Goal: Transaction & Acquisition: Purchase product/service

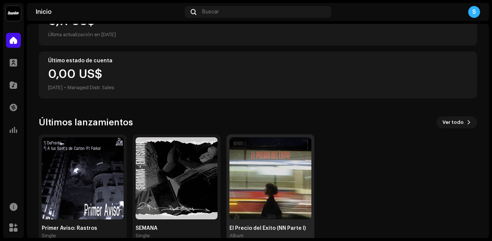
scroll to position [127, 0]
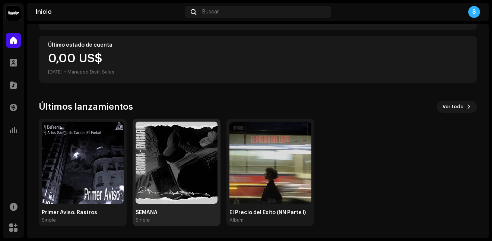
click at [169, 140] on img at bounding box center [177, 162] width 82 height 82
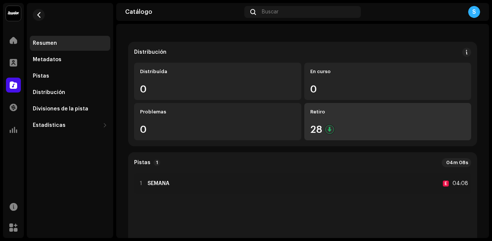
scroll to position [75, 0]
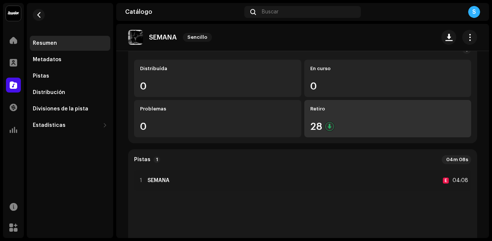
click at [348, 121] on div "Retiro 28" at bounding box center [387, 118] width 167 height 37
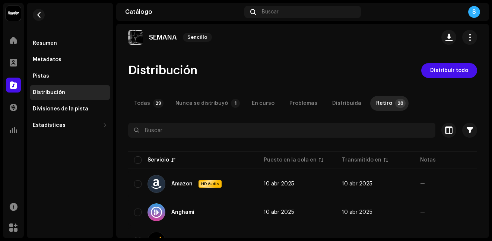
click at [382, 107] on p-tab "Retiro 28" at bounding box center [389, 103] width 38 height 15
drag, startPoint x: 377, startPoint y: 108, endPoint x: 425, endPoint y: 102, distance: 48.4
click at [425, 102] on div "Todas 29 Nunca se distribuyó 1 En curso Problemas Distribuída Retiro 28" at bounding box center [302, 103] width 349 height 15
click at [152, 109] on p-tab "Todas 29" at bounding box center [147, 103] width 38 height 15
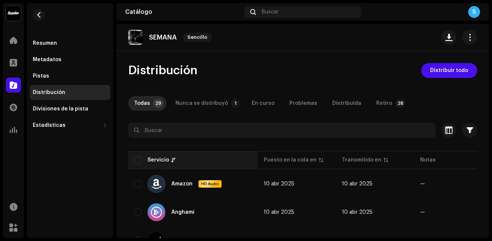
click at [143, 155] on th "Servicio" at bounding box center [193, 160] width 130 height 18
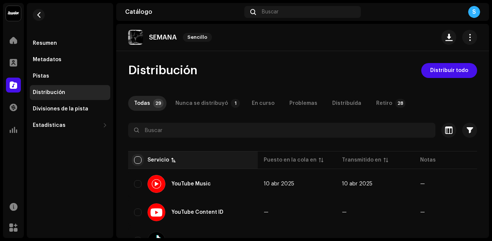
click at [140, 158] on input "checkbox" at bounding box center [137, 159] width 7 height 7
checkbox input "true"
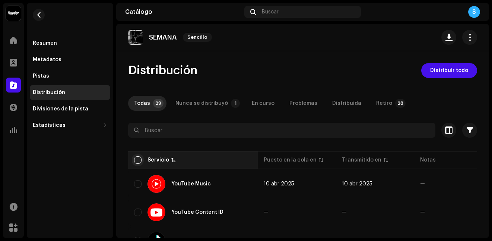
checkbox input "true"
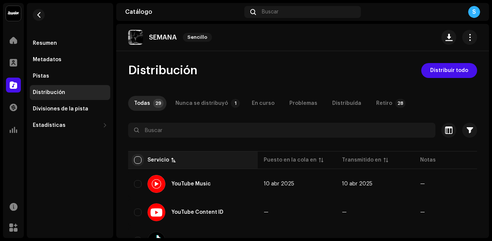
checkbox input "true"
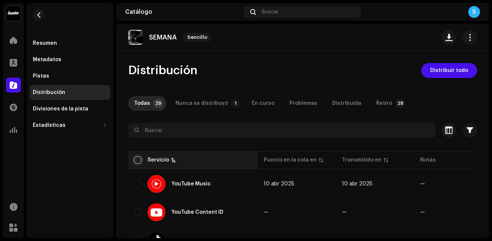
checkbox input "true"
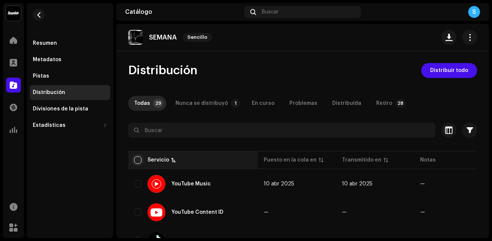
checkbox input "true"
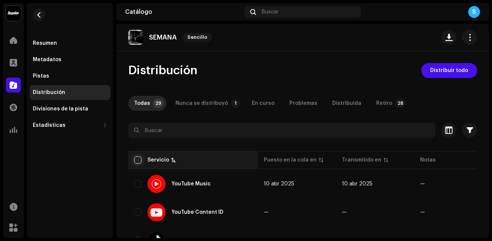
checkbox input "true"
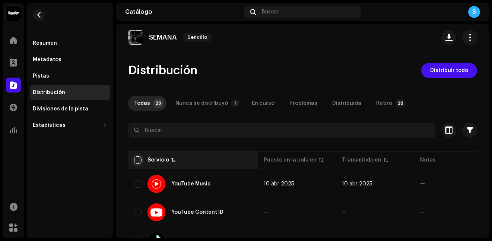
checkbox input "true"
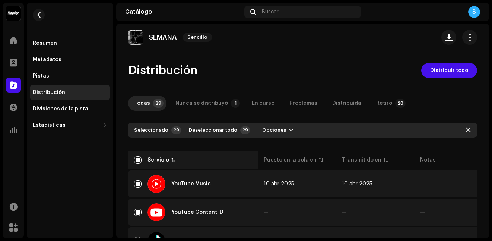
click at [172, 164] on th "Servicio" at bounding box center [193, 160] width 130 height 18
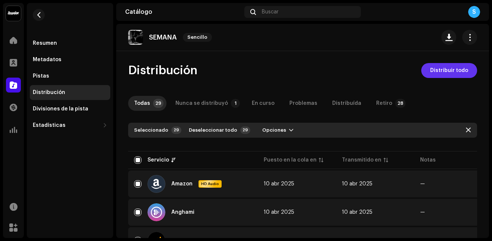
click at [447, 66] on span "Distribuir todo" at bounding box center [449, 70] width 38 height 15
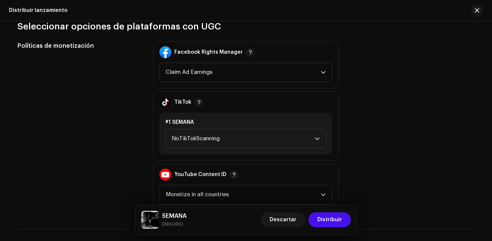
scroll to position [820, 0]
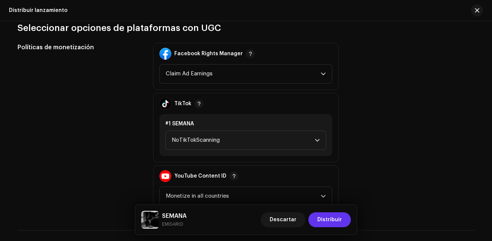
click at [318, 219] on button "Distribuir" at bounding box center [329, 219] width 42 height 15
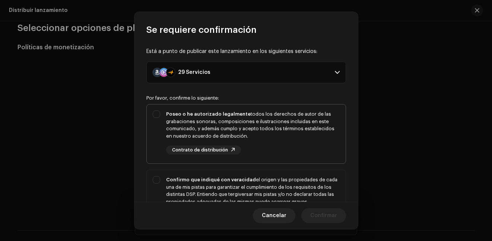
click at [162, 111] on div "Poseo o he autorizado legalmente todos los derechos de autor de las grabaciones…" at bounding box center [246, 132] width 199 height 56
checkbox input "true"
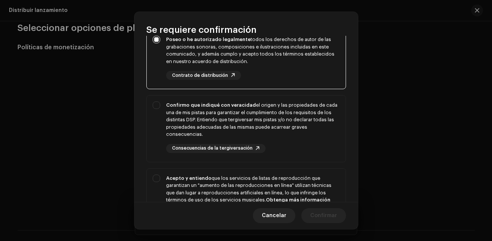
click at [162, 111] on div "Confirmo que indiqué con veracidad el origen y las propiedades de cada una de m…" at bounding box center [246, 126] width 199 height 63
checkbox input "true"
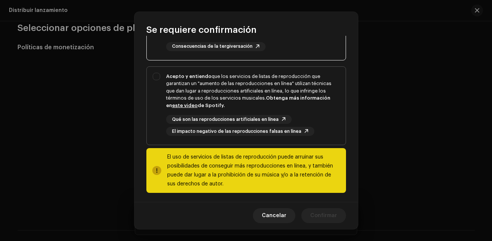
scroll to position [179, 0]
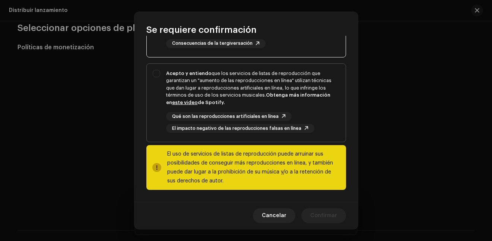
click at [169, 111] on div "Acepto y entiendo que los servicios de listas de reproducción que garantizan un…" at bounding box center [253, 101] width 174 height 63
checkbox input "true"
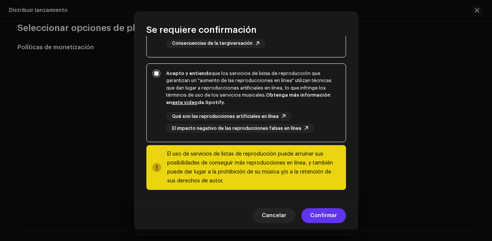
click at [337, 220] on span "Confirmar" at bounding box center [323, 215] width 27 height 15
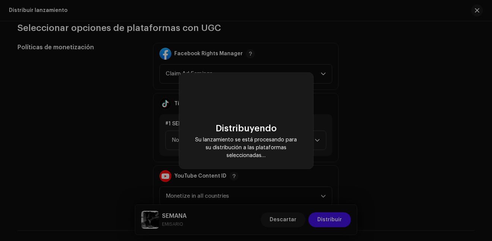
checkbox input "false"
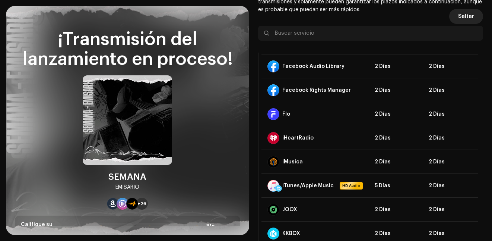
scroll to position [158, 0]
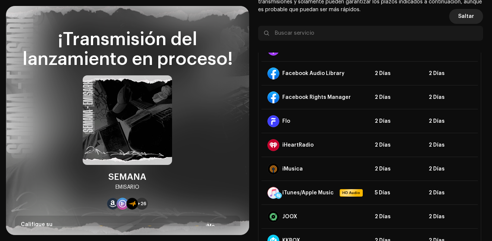
click at [473, 20] on button "Saltar" at bounding box center [466, 16] width 34 height 15
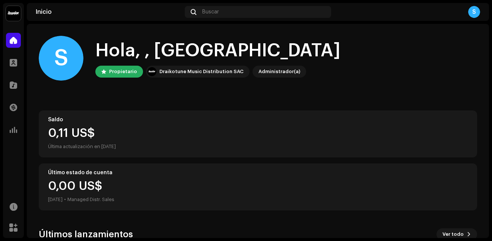
click at [97, 151] on div "Saldo 0,11 US$ Última actualización en [DATE]" at bounding box center [258, 133] width 438 height 47
click at [110, 143] on div "Última actualización en [DATE]" at bounding box center [258, 146] width 420 height 9
click at [8, 85] on div at bounding box center [13, 84] width 15 height 15
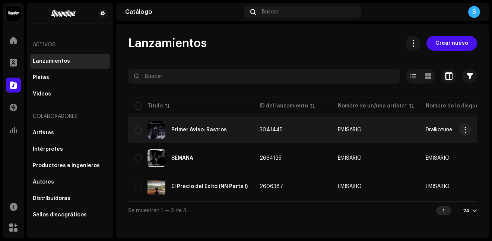
click at [433, 129] on span "Draikotune" at bounding box center [439, 129] width 26 height 5
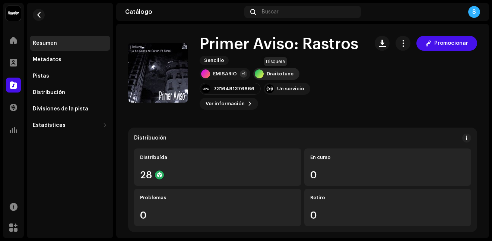
click at [276, 71] on div "Draikotune" at bounding box center [276, 74] width 46 height 12
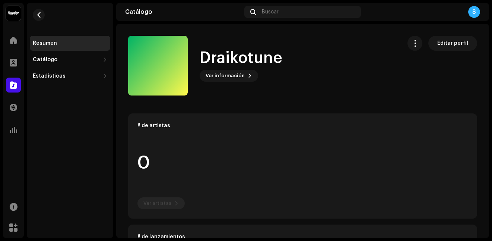
click at [232, 53] on h1 "Draikotune" at bounding box center [241, 58] width 83 height 17
click at [324, 73] on div "Draikotune Ver información Editar perfil" at bounding box center [261, 66] width 267 height 60
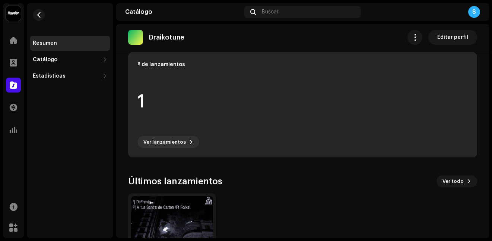
click at [252, 114] on div "1" at bounding box center [302, 101] width 330 height 57
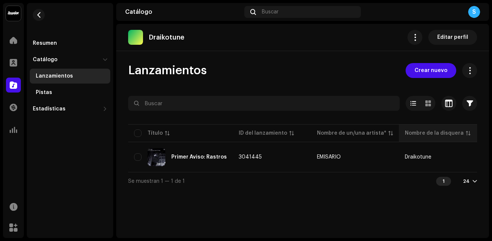
click at [446, 129] on div "Nombre de la disquera" at bounding box center [434, 132] width 59 height 7
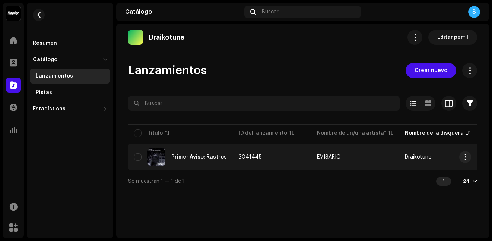
click at [444, 159] on td "Draikotune" at bounding box center [438, 156] width 78 height 27
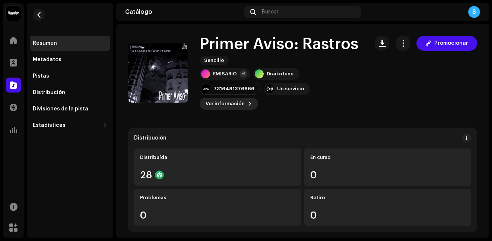
click at [245, 96] on span "Ver información" at bounding box center [225, 103] width 39 height 15
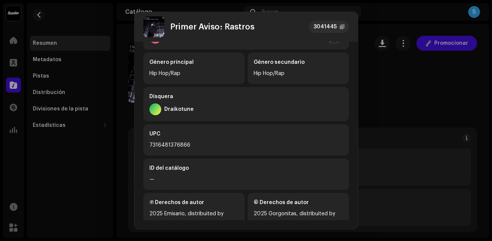
scroll to position [186, 0]
click at [181, 111] on div "Draikotune" at bounding box center [178, 109] width 29 height 6
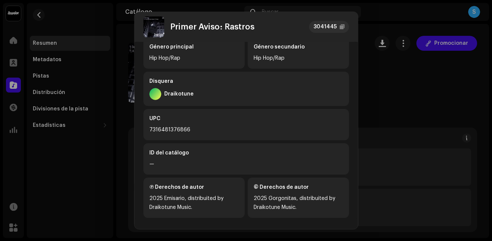
scroll to position [208, 0]
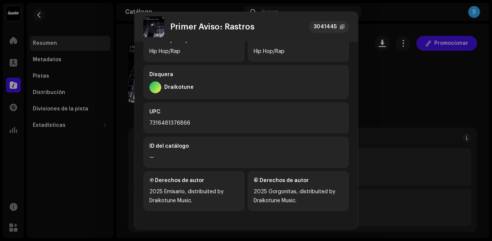
click at [403, 61] on div "Primer Aviso: Rastros 3041445 Metadatos Distribución Idioma de metadatos Spanis…" at bounding box center [246, 120] width 492 height 241
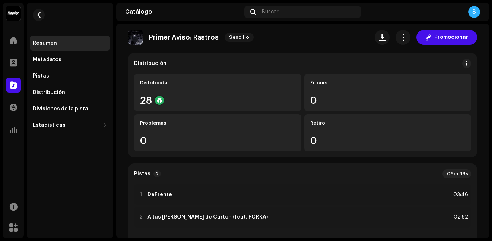
scroll to position [0, 0]
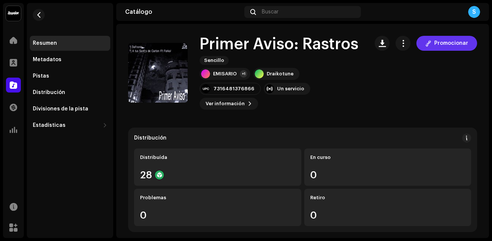
click at [460, 49] on span "Promocionar" at bounding box center [451, 43] width 34 height 15
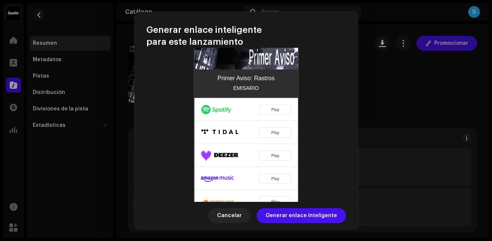
scroll to position [305, 0]
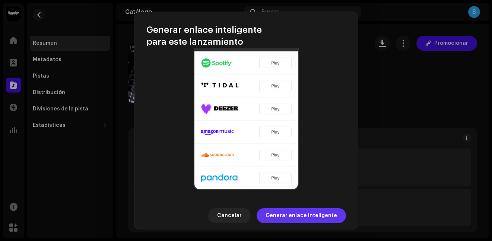
click at [334, 218] on span "Generar enlace inteligente" at bounding box center [302, 215] width 72 height 15
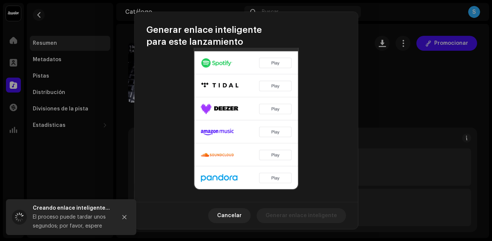
scroll to position [314, 0]
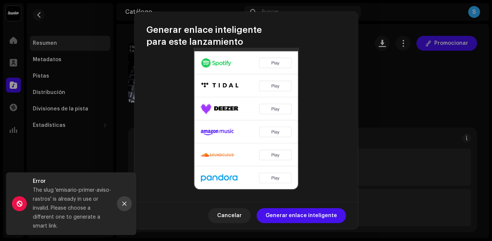
click at [127, 203] on button "Close" at bounding box center [124, 203] width 15 height 15
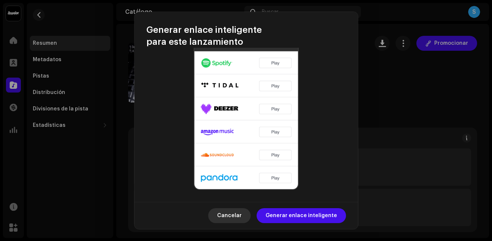
click at [242, 214] on span "Cancelar" at bounding box center [229, 215] width 25 height 15
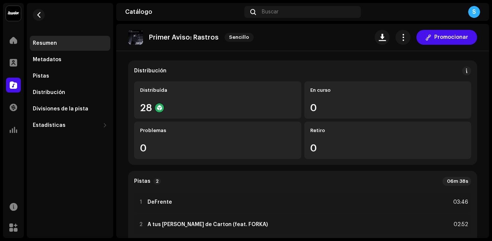
scroll to position [50, 0]
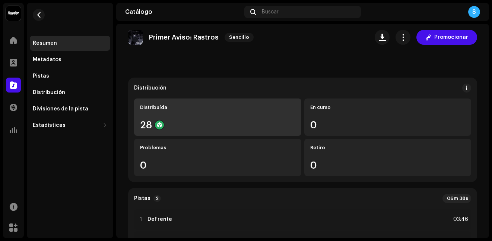
click at [176, 120] on div "28" at bounding box center [217, 125] width 155 height 10
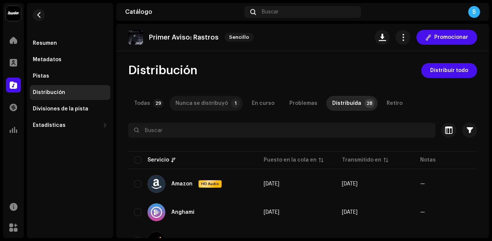
click at [206, 97] on div "Nunca se distribuyó" at bounding box center [201, 103] width 53 height 15
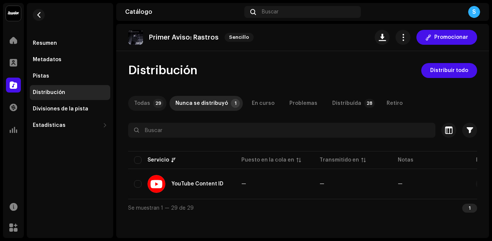
click at [153, 102] on p-badge "29" at bounding box center [158, 103] width 10 height 9
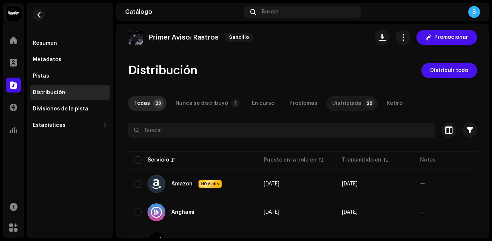
click at [349, 101] on div "Distribuída" at bounding box center [346, 103] width 29 height 15
click at [390, 104] on div "Retiro" at bounding box center [395, 103] width 16 height 15
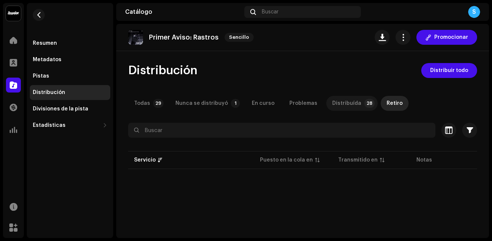
click at [364, 107] on p-badge "28" at bounding box center [369, 103] width 10 height 9
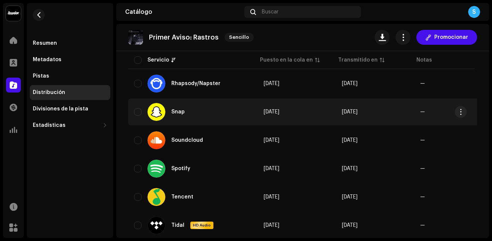
scroll to position [671, 0]
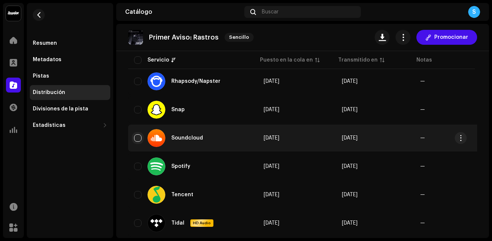
click at [139, 137] on input "checkbox" at bounding box center [137, 137] width 7 height 7
checkbox input "true"
click at [459, 136] on span "button" at bounding box center [461, 138] width 6 height 6
click at [462, 135] on span "button" at bounding box center [461, 138] width 6 height 6
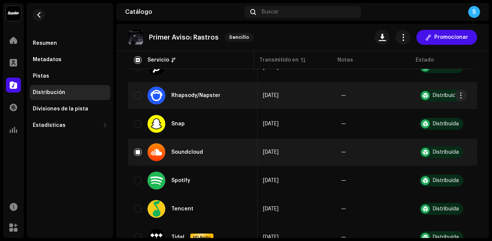
scroll to position [674, 0]
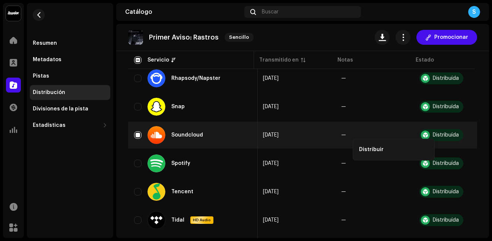
click at [463, 136] on span "button" at bounding box center [461, 135] width 6 height 6
click at [344, 138] on td "—" at bounding box center [374, 134] width 78 height 27
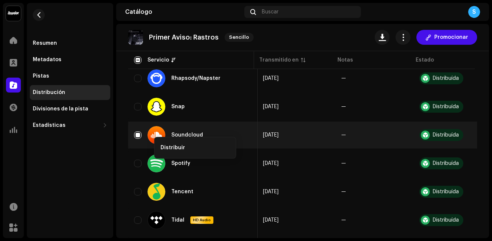
click at [299, 131] on td "[DATE]" at bounding box center [296, 134] width 78 height 27
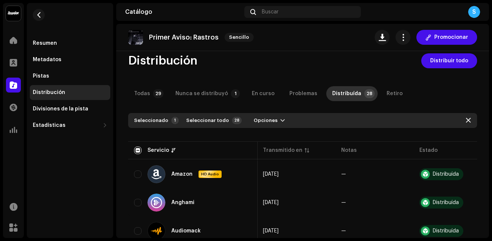
scroll to position [0, 0]
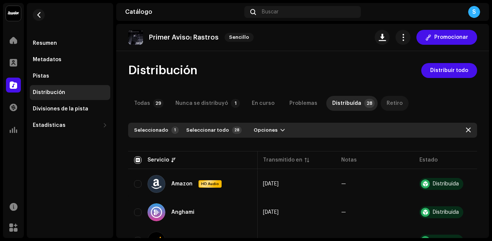
click at [394, 105] on p-tab "Retiro" at bounding box center [395, 103] width 28 height 15
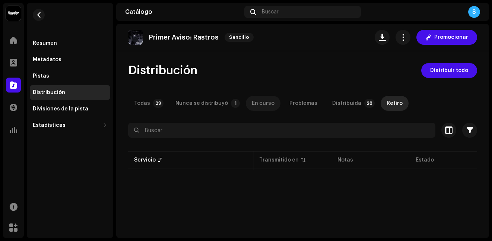
click at [268, 99] on p-tab "En curso" at bounding box center [263, 103] width 35 height 15
click at [283, 102] on p-tab "Problemas" at bounding box center [303, 103] width 40 height 15
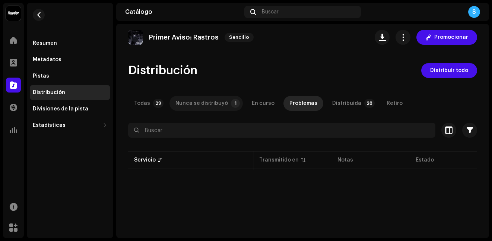
click at [202, 104] on div "Nunca se distribuyó" at bounding box center [201, 103] width 53 height 15
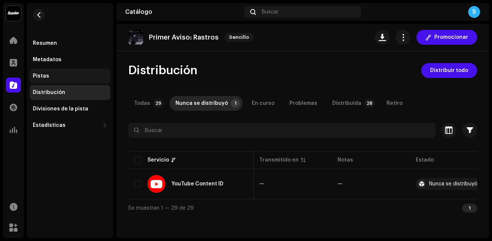
click at [33, 75] on div "Pistas" at bounding box center [41, 76] width 16 height 6
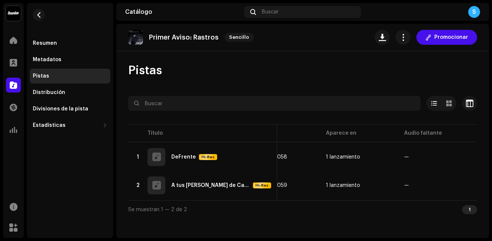
scroll to position [0, 299]
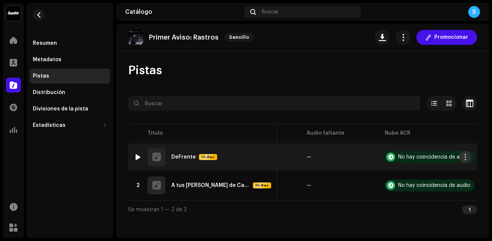
click at [465, 156] on span "button" at bounding box center [466, 157] width 6 height 6
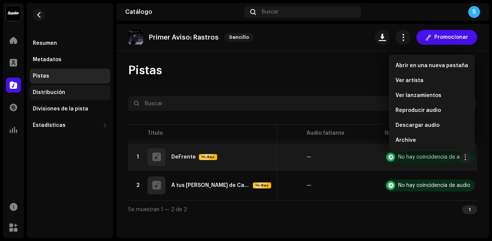
click at [57, 86] on div "Distribución" at bounding box center [70, 92] width 80 height 15
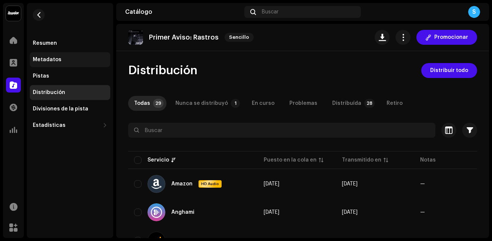
click at [71, 54] on div "Metadatos" at bounding box center [70, 59] width 80 height 15
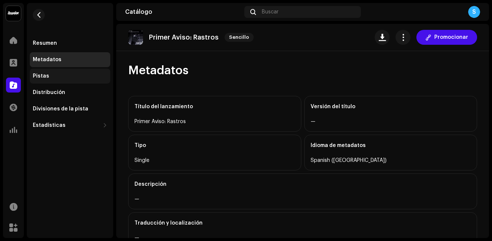
click at [77, 75] on div "Pistas" at bounding box center [70, 76] width 75 height 6
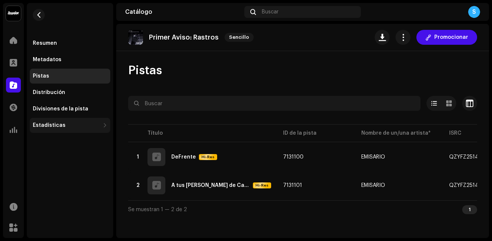
click at [61, 121] on div "Estadísticas" at bounding box center [70, 125] width 80 height 15
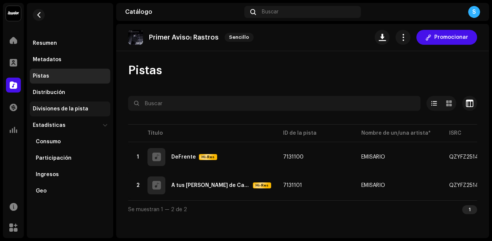
click at [76, 110] on div "Divisiones de la pista" at bounding box center [61, 109] width 56 height 6
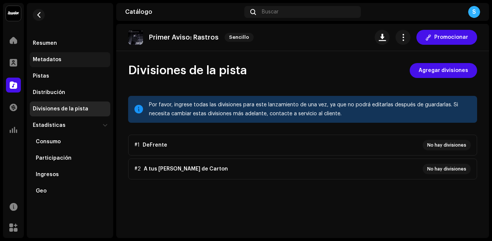
click at [61, 53] on div "Metadatos" at bounding box center [70, 59] width 80 height 15
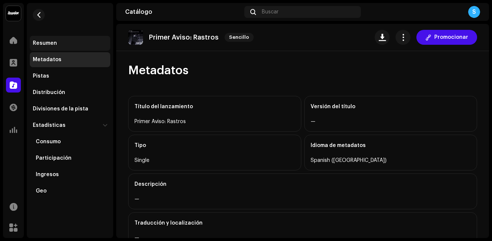
click at [72, 36] on div "Resumen" at bounding box center [70, 43] width 80 height 15
